Goal: Information Seeking & Learning: Learn about a topic

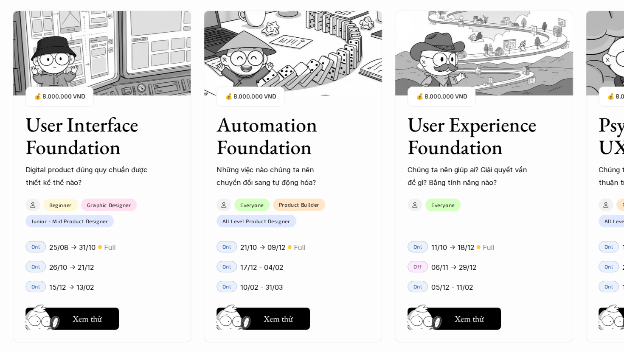
scroll to position [817, 0]
click at [104, 178] on p "Digital product đúng quy chuẩn được thiết kế thế nào?" at bounding box center [86, 176] width 123 height 26
click at [93, 317] on h5 "Xem thử" at bounding box center [86, 321] width 29 height 12
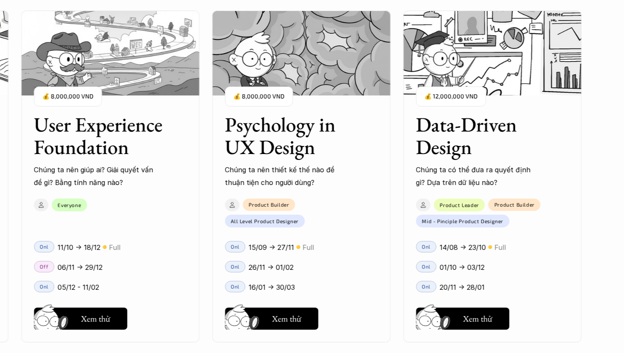
scroll to position [877, 0]
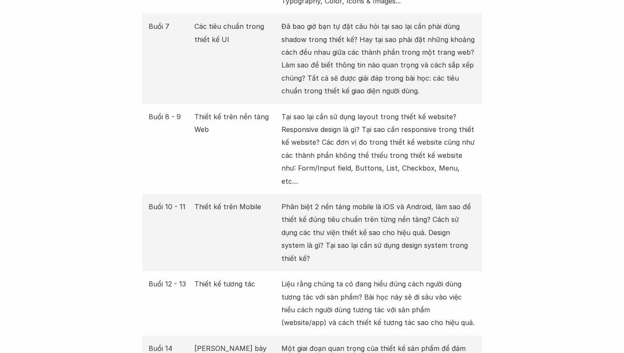
scroll to position [1367, 0]
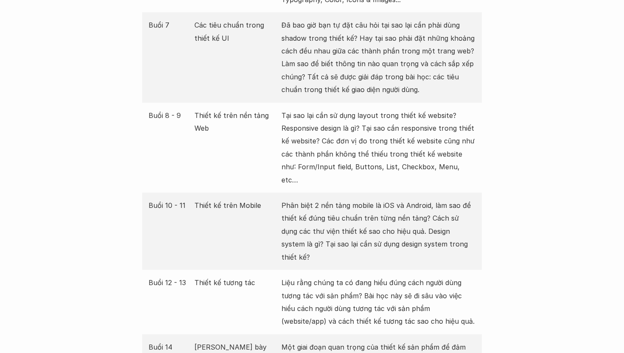
click at [381, 138] on p "Tại sao lại cần sử dụng layout trong thiết kế website? Responsive design là gì?…" at bounding box center [379, 147] width 194 height 77
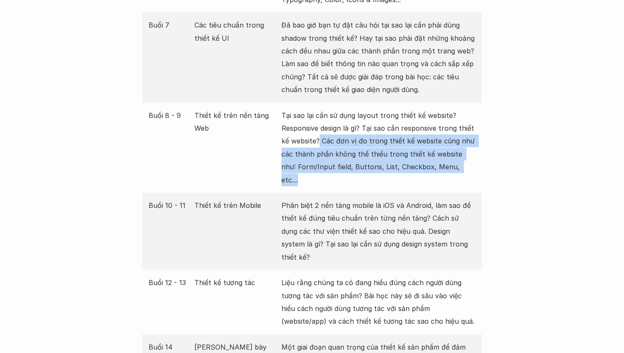
drag, startPoint x: 320, startPoint y: 125, endPoint x: 495, endPoint y: 150, distance: 176.8
click at [466, 152] on p "Tại sao lại cần sử dụng layout trong thiết kế website? Responsive design là gì?…" at bounding box center [379, 147] width 194 height 77
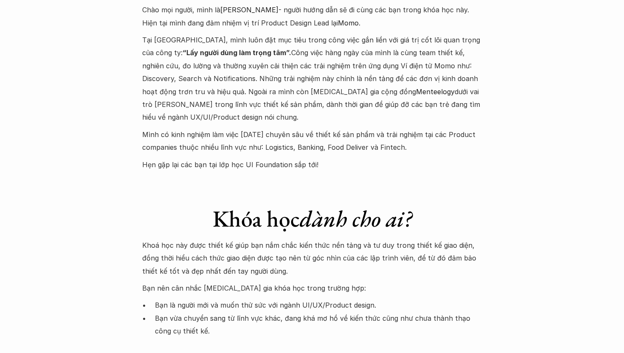
scroll to position [2174, 0]
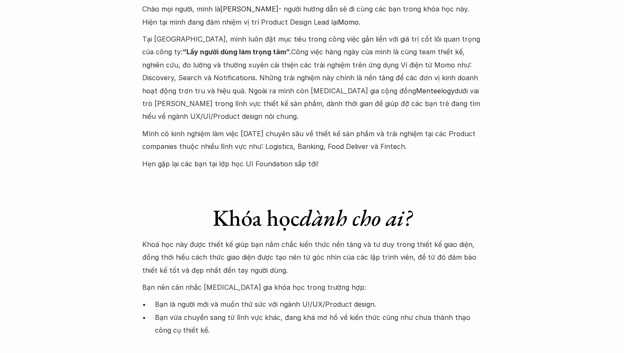
click at [302, 158] on p "Hẹn gặp lại các bạn tại lớp học UI Foundation sắp tới!" at bounding box center [312, 164] width 340 height 13
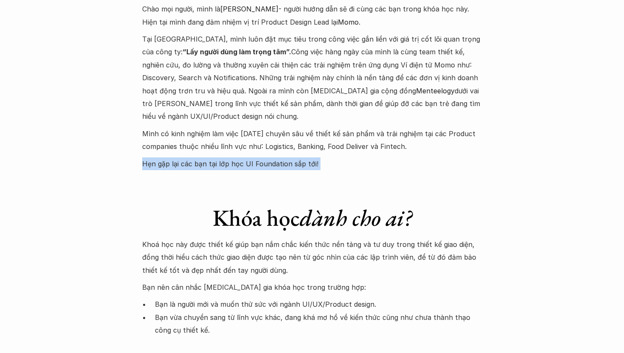
click at [302, 158] on p "Hẹn gặp lại các bạn tại lớp học UI Foundation sắp tới!" at bounding box center [312, 164] width 340 height 13
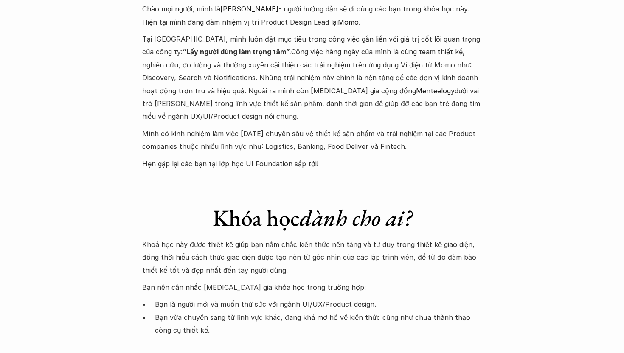
click at [361, 127] on p "Mình có kinh nghiệm làm việc 6 năm chuyên sâu về thiết kế sản phẩm và trải nghi…" at bounding box center [312, 140] width 340 height 26
click at [362, 127] on p "Mình có kinh nghiệm làm việc 6 năm chuyên sâu về thiết kế sản phẩm và trải nghi…" at bounding box center [312, 140] width 340 height 26
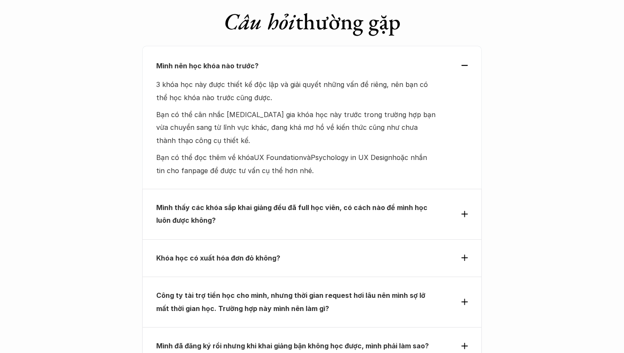
scroll to position [2692, 0]
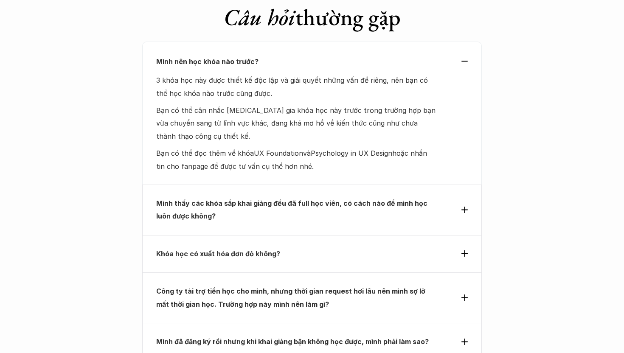
click at [362, 197] on p "Mình thấy các khóa sắp khai giảng đều đã full học viên, có cách nào để mình học…" at bounding box center [296, 210] width 281 height 26
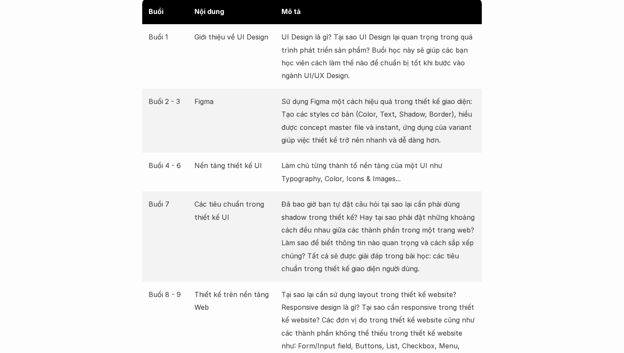
scroll to position [1171, 0]
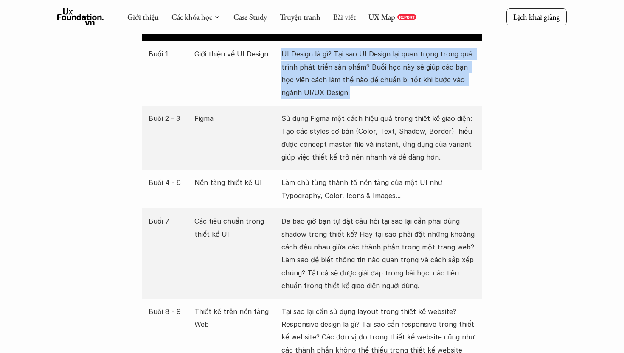
drag, startPoint x: 361, startPoint y: 81, endPoint x: 283, endPoint y: 41, distance: 87.2
click at [283, 48] on p "UI Design là gì? Tại sao UI Design lại quan trọng trong quá trình phát triển sả…" at bounding box center [379, 74] width 194 height 52
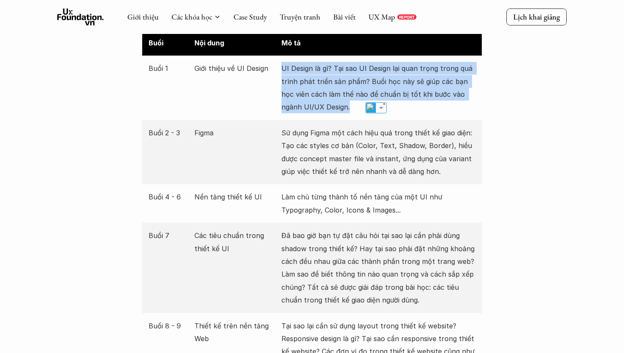
scroll to position [1155, 0]
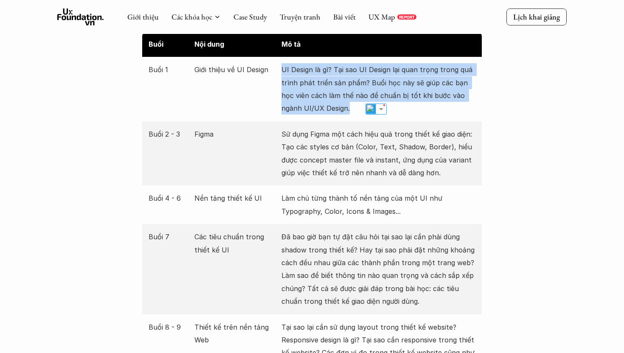
click at [318, 85] on p "UI Design là gì? Tại sao UI Design lại quan trọng trong quá trình phát triển sả…" at bounding box center [379, 89] width 194 height 52
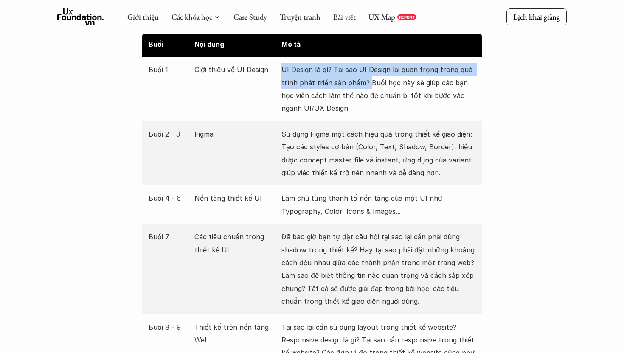
drag, startPoint x: 366, startPoint y: 69, endPoint x: 282, endPoint y: 55, distance: 85.6
click at [282, 63] on p "UI Design là gì? Tại sao UI Design lại quan trọng trong quá trình phát triển sả…" at bounding box center [379, 89] width 194 height 52
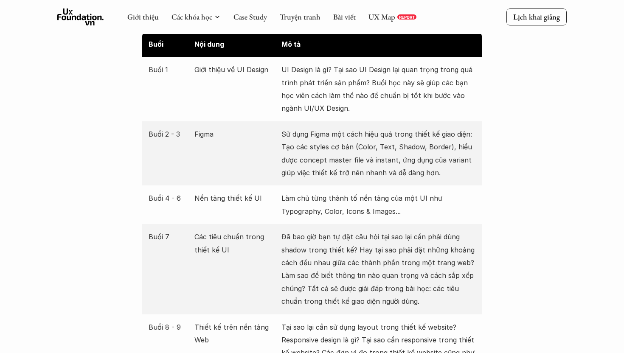
click at [314, 85] on p "UI Design là gì? Tại sao UI Design lại quan trọng trong quá trình phát triển sả…" at bounding box center [379, 89] width 194 height 52
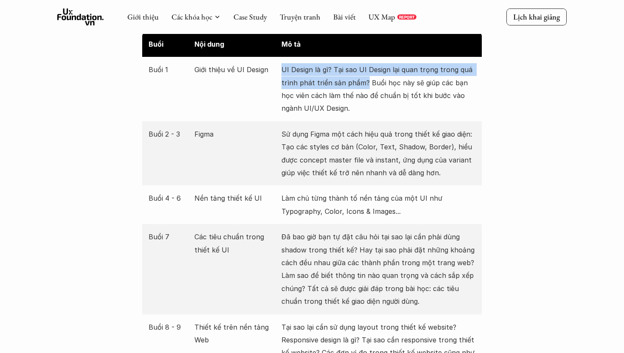
drag, startPoint x: 366, startPoint y: 68, endPoint x: 283, endPoint y: 51, distance: 84.5
click at [283, 63] on p "UI Design là gì? Tại sao UI Design lại quan trọng trong quá trình phát triển sả…" at bounding box center [379, 89] width 194 height 52
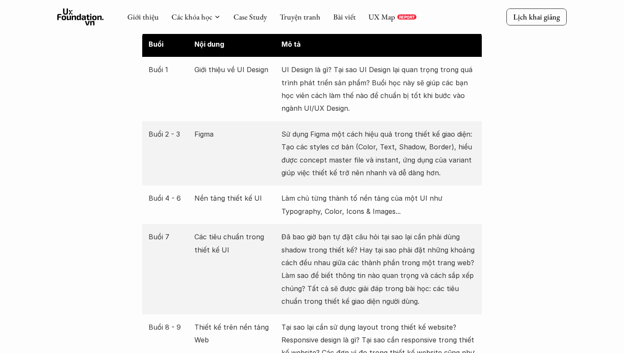
click at [302, 133] on p "Sử dụng Figma một cách hiệu quả trong thiết kế giao diện: Tạo các styles cơ bản…" at bounding box center [379, 154] width 194 height 52
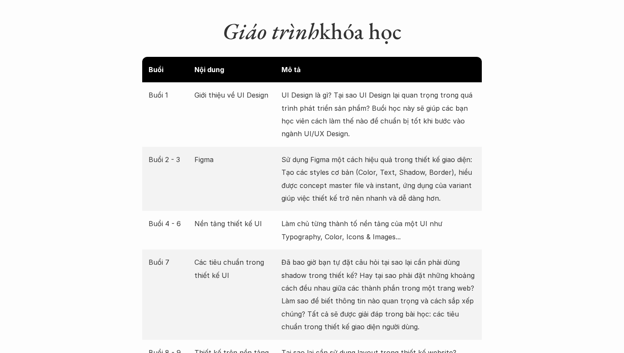
scroll to position [1131, 0]
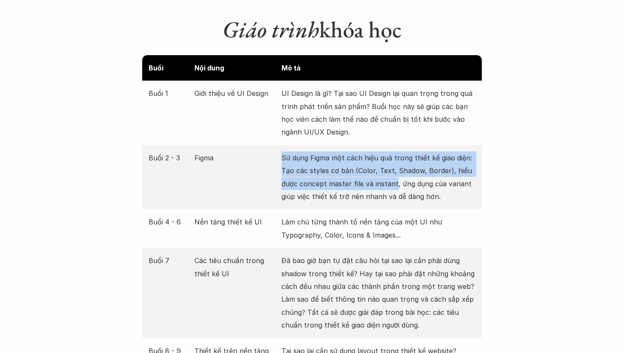
drag, startPoint x: 282, startPoint y: 142, endPoint x: 395, endPoint y: 172, distance: 116.9
click at [395, 172] on p "Sử dụng Figma một cách hiệu quả trong thiết kế giao diện: Tạo các styles cơ bản…" at bounding box center [379, 178] width 194 height 52
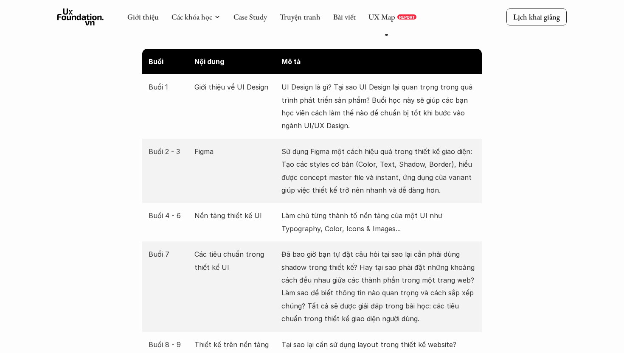
scroll to position [1101, 0]
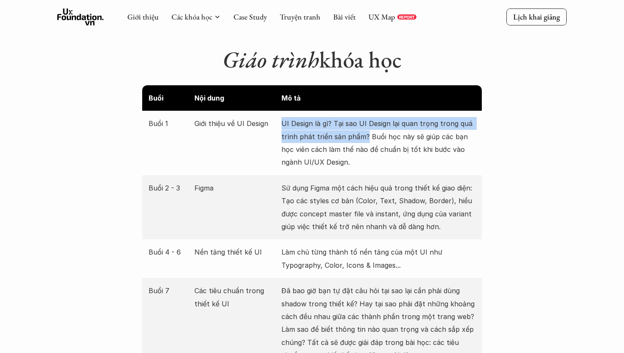
drag, startPoint x: 364, startPoint y: 123, endPoint x: 276, endPoint y: 106, distance: 90.0
click at [276, 111] on div "Buổi 1 Giới thiệu về UI Design UI Design là gì? Tại sao UI Design lại quan trọn…" at bounding box center [312, 143] width 340 height 65
copy div "Giới thiệu về UI Design UI Design là gì? Tại sao UI Design lại quan trọng trong…"
click at [302, 119] on p "UI Design là gì? Tại sao UI Design lại quan trọng trong quá trình phát triển sả…" at bounding box center [379, 143] width 194 height 52
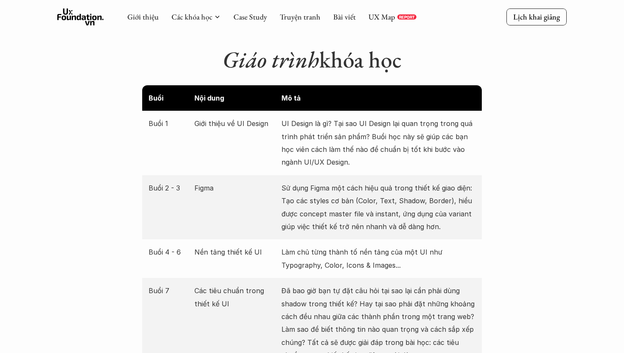
click at [235, 117] on p "Giới thiệu về UI Design" at bounding box center [236, 123] width 83 height 13
copy p "Giới thiệu về UI Design"
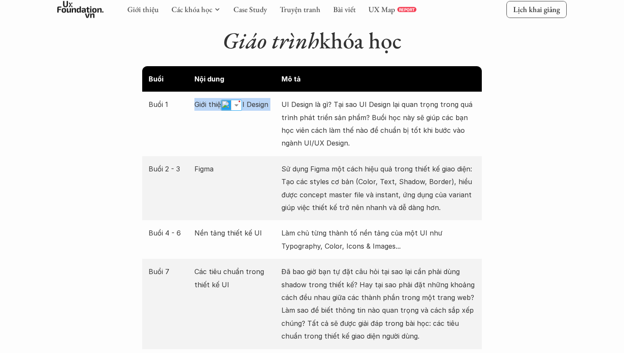
scroll to position [1121, 0]
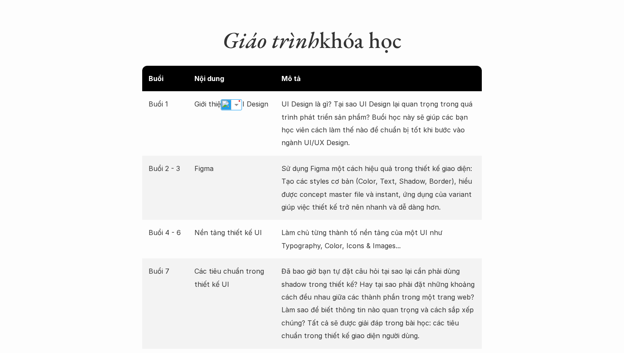
click at [313, 110] on p "UI Design là gì? Tại sao UI Design lại quan trọng trong quá trình phát triển sả…" at bounding box center [379, 124] width 194 height 52
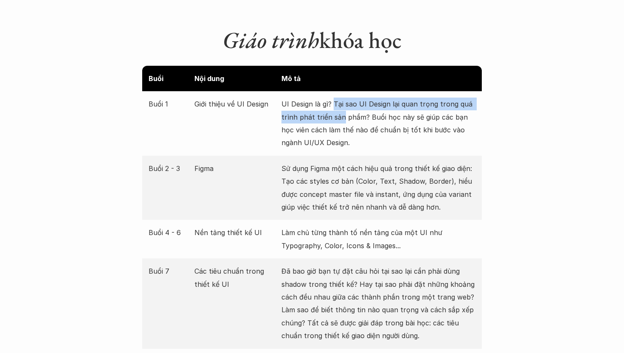
drag, startPoint x: 334, startPoint y: 90, endPoint x: 342, endPoint y: 101, distance: 13.6
click at [342, 101] on p "UI Design là gì? Tại sao UI Design lại quan trọng trong quá trình phát triển sả…" at bounding box center [379, 124] width 194 height 52
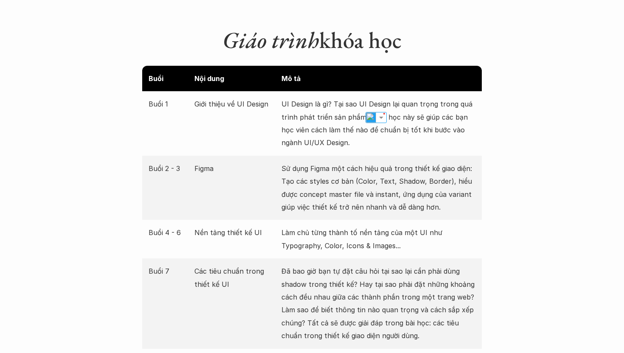
click at [335, 99] on p "UI Design là gì? Tại sao UI Design lại quan trọng trong quá trình phát triển sả…" at bounding box center [379, 124] width 194 height 52
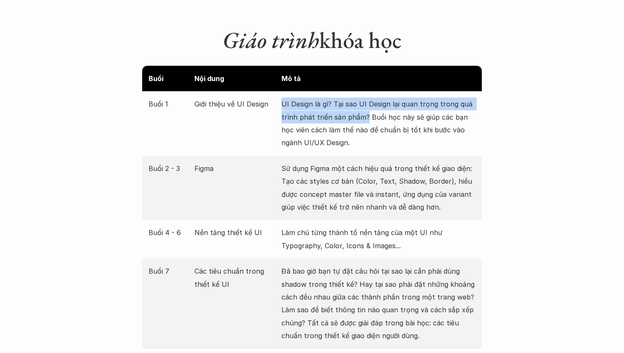
drag, startPoint x: 280, startPoint y: 89, endPoint x: 365, endPoint y: 99, distance: 86.0
click at [365, 99] on div "Buổi 1 Giới thiệu về UI Design UI Design là gì? Tại sao UI Design lại quan trọn…" at bounding box center [312, 123] width 340 height 65
copy p "UI Design là gì? Tại sao UI Design lại quan trọng trong quá trình phát triển sả…"
click at [358, 107] on p "UI Design là gì? Tại sao UI Design lại quan trọng trong quá trình phát triển sả…" at bounding box center [379, 124] width 194 height 52
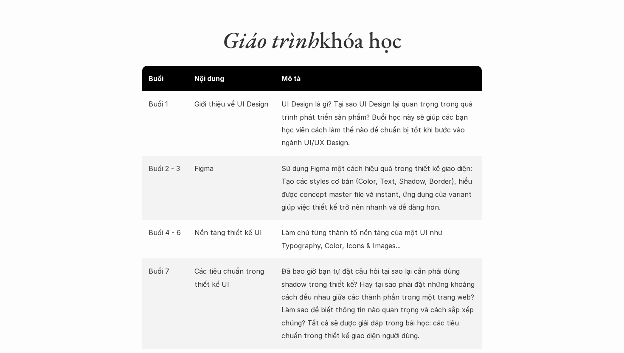
click at [338, 114] on p "UI Design là gì? Tại sao UI Design lại quan trọng trong quá trình phát triển sả…" at bounding box center [379, 124] width 194 height 52
click at [354, 119] on p "UI Design là gì? Tại sao UI Design lại quan trọng trong quá trình phát triển sả…" at bounding box center [379, 124] width 194 height 52
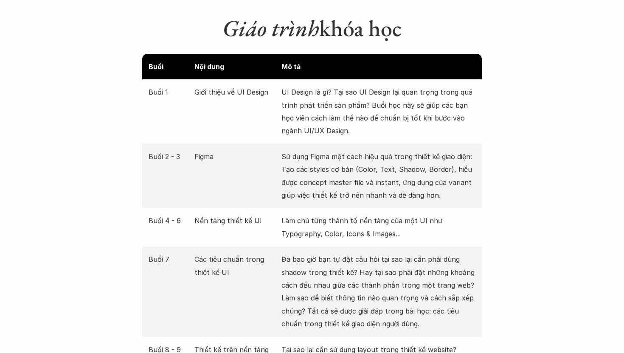
scroll to position [1135, 0]
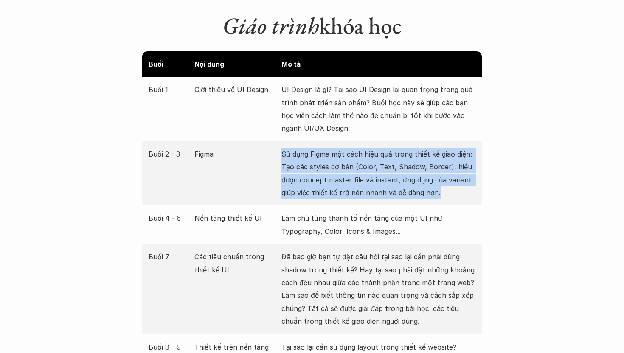
drag, startPoint x: 282, startPoint y: 140, endPoint x: 443, endPoint y: 179, distance: 164.7
click at [443, 179] on p "Sử dụng Figma một cách hiệu quả trong thiết kế giao diện: Tạo các styles cơ bản…" at bounding box center [379, 174] width 194 height 52
copy p "Sử dụng Figma một cách hiệu quả trong thiết kế giao diện: Tạo các styles cơ bản…"
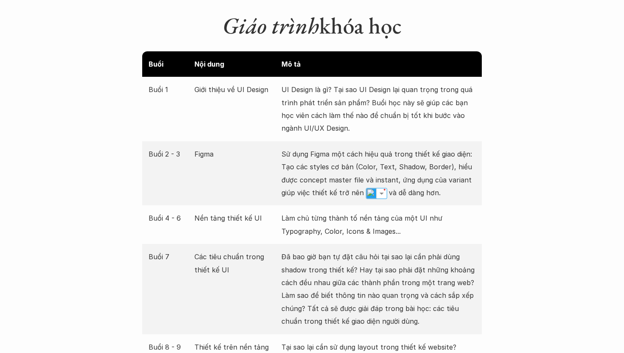
click at [313, 212] on p "Làm chủ từng thành tố nền tảng của một UI như Typography, Color, Icons & Images…" at bounding box center [379, 225] width 194 height 26
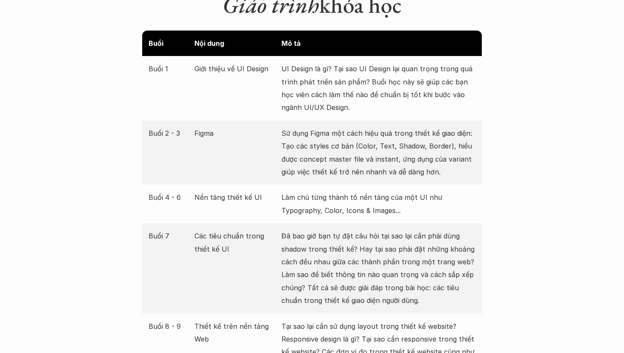
scroll to position [1161, 0]
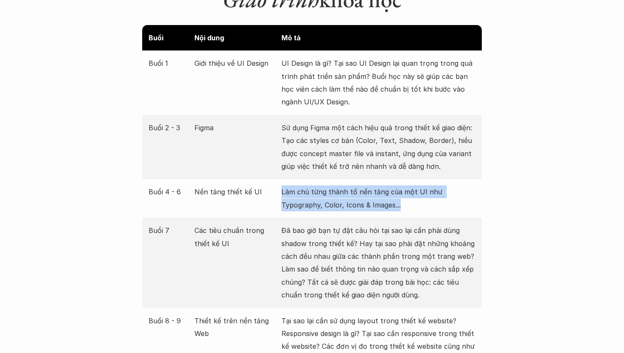
drag, startPoint x: 282, startPoint y: 178, endPoint x: 445, endPoint y: 196, distance: 163.7
click at [445, 196] on p "Làm chủ từng thành tố nền tảng của một UI như Typography, Color, Icons & Images…" at bounding box center [379, 199] width 194 height 26
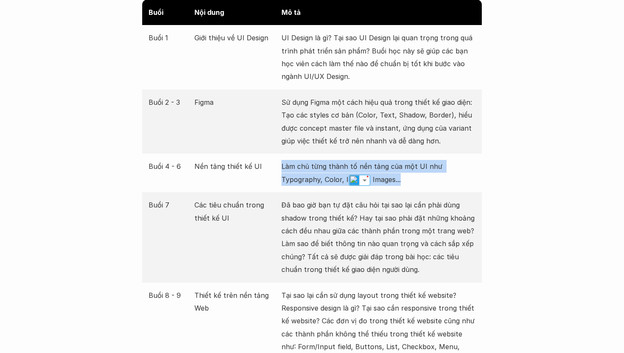
scroll to position [1202, 0]
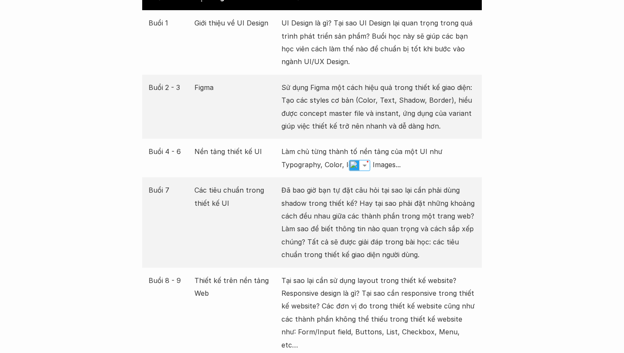
click at [427, 214] on p "Đã bao giờ bạn tự đặt câu hỏi tại sao lại cần phải dùng shadow trong thiết kế? …" at bounding box center [379, 222] width 194 height 77
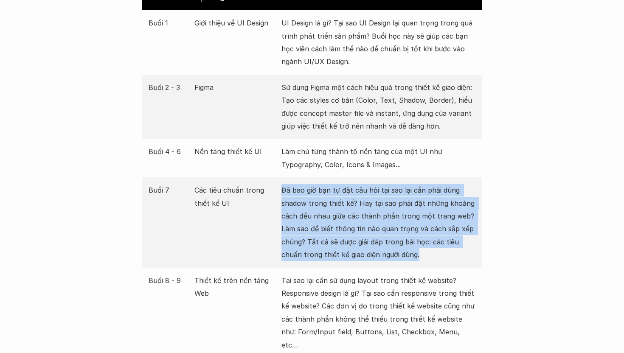
drag, startPoint x: 418, startPoint y: 243, endPoint x: 283, endPoint y: 180, distance: 149.7
click at [283, 184] on p "Đã bao giờ bạn tự đặt câu hỏi tại sao lại cần phải dùng shadow trong thiết kế? …" at bounding box center [379, 222] width 194 height 77
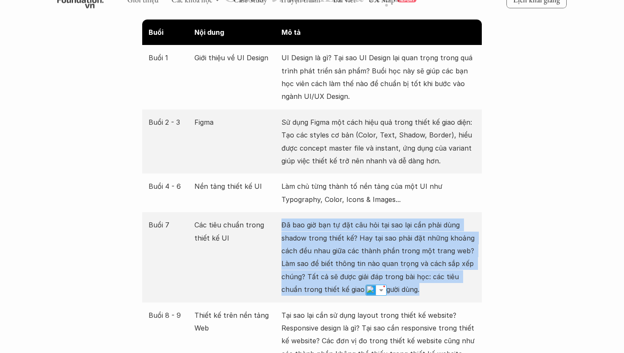
scroll to position [1165, 0]
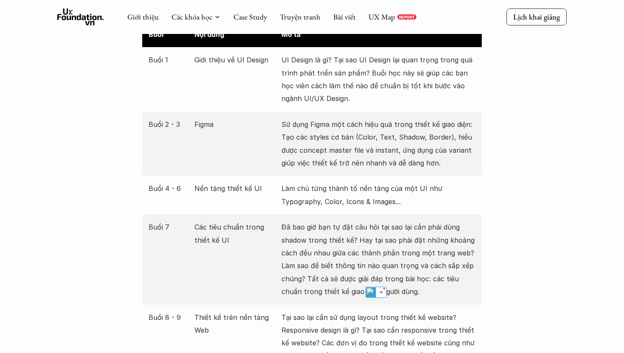
click at [298, 182] on p "Làm chủ từng thành tố nền tảng của một UI như Typography, Color, Icons & Images…" at bounding box center [379, 195] width 194 height 26
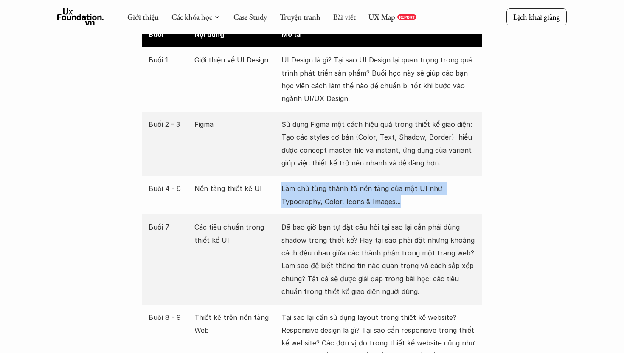
drag, startPoint x: 282, startPoint y: 174, endPoint x: 417, endPoint y: 193, distance: 137.2
click at [417, 193] on p "Làm chủ từng thành tố nền tảng của một UI như Typography, Color, Icons & Images…" at bounding box center [379, 195] width 194 height 26
